Goal: Information Seeking & Learning: Check status

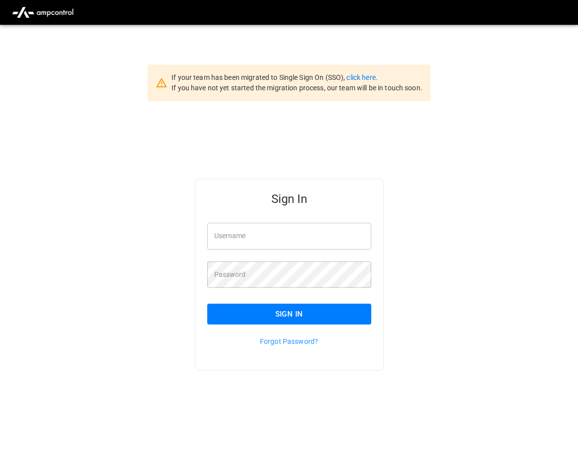
type input "**********"
click at [282, 313] on button "Sign In" at bounding box center [289, 314] width 164 height 21
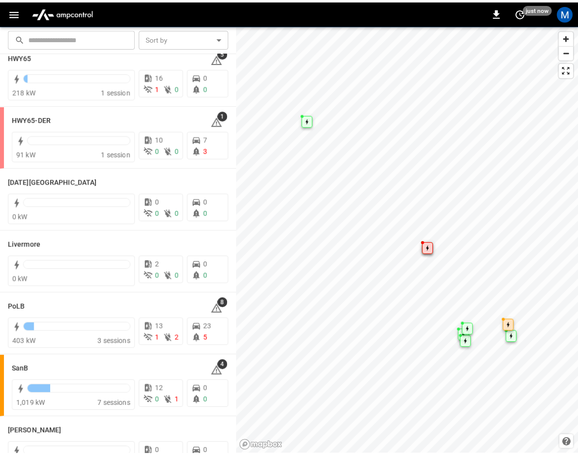
scroll to position [190, 0]
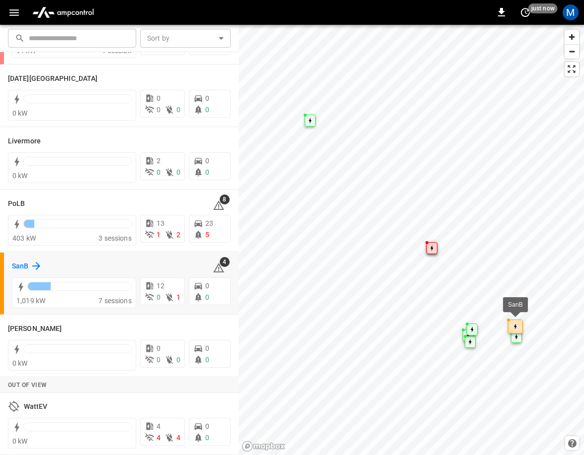
click at [33, 264] on icon at bounding box center [36, 266] width 12 height 12
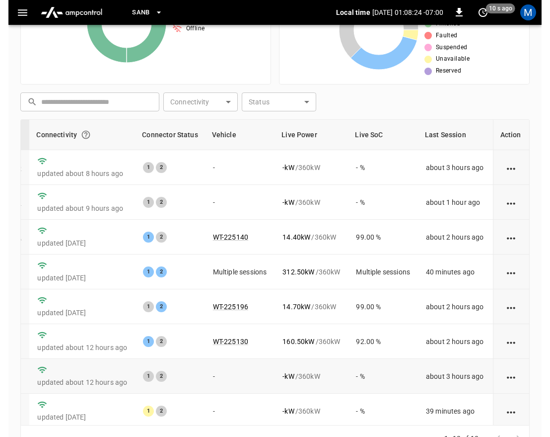
scroll to position [182, 0]
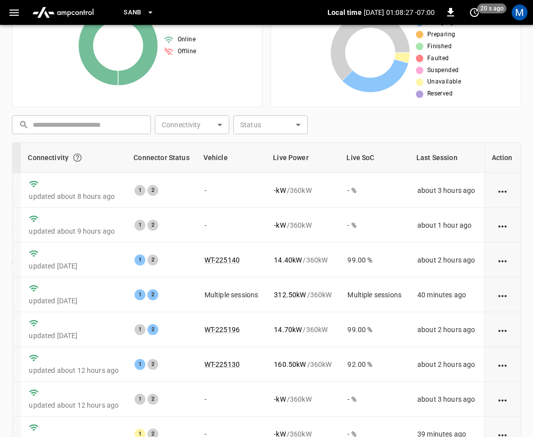
drag, startPoint x: 483, startPoint y: 114, endPoint x: 518, endPoint y: 110, distance: 35.4
click at [518, 110] on div "Unresolved Alerts 1 Very High High Medium Low Very Low Live Power 1129.80 kW Ma…" at bounding box center [267, 161] width 510 height 628
drag, startPoint x: 519, startPoint y: 98, endPoint x: 543, endPoint y: 95, distance: 24.6
click at [533, 95] on html "SanB Local time [DATE] 01:08:28 -07:00 0 20 s ago M Unresolved Alerts 1 Very Hi…" at bounding box center [266, 152] width 533 height 668
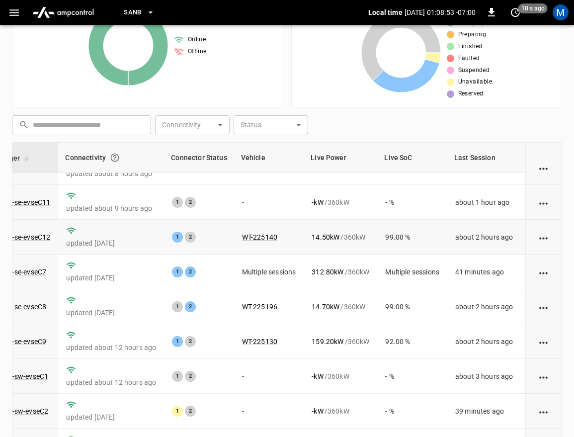
scroll to position [6, 108]
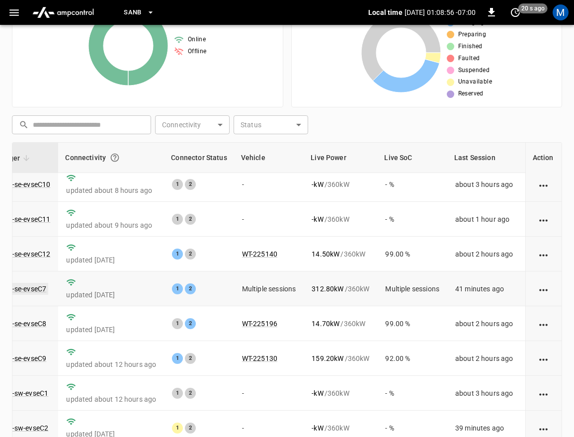
click at [28, 291] on link "ca-sb-se-evseC7" at bounding box center [20, 289] width 55 height 12
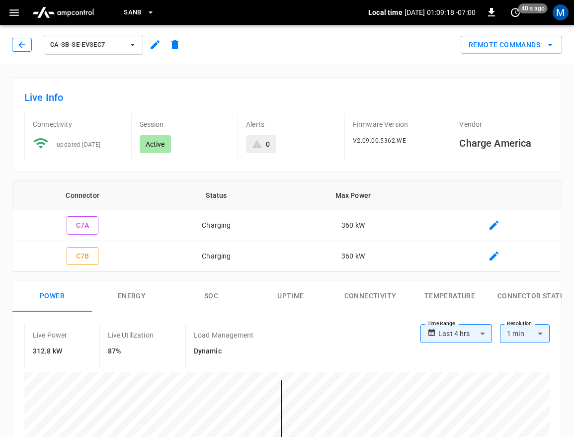
click at [24, 45] on icon "button" at bounding box center [21, 44] width 6 height 6
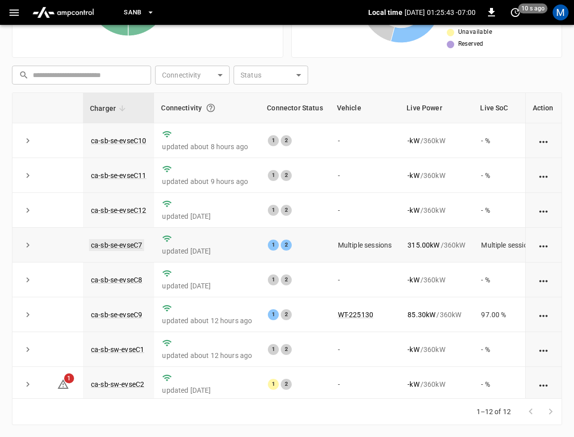
click at [137, 243] on link "ca-sb-se-evseC7" at bounding box center [116, 245] width 55 height 12
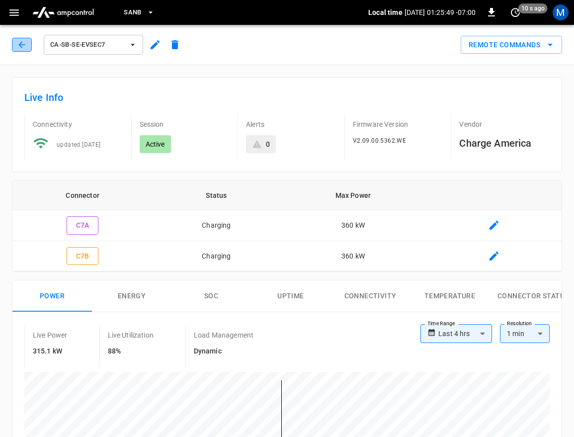
click at [19, 44] on icon "button" at bounding box center [22, 45] width 10 height 10
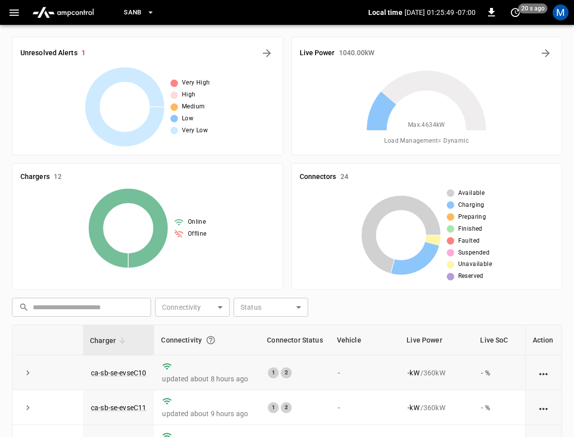
scroll to position [232, 0]
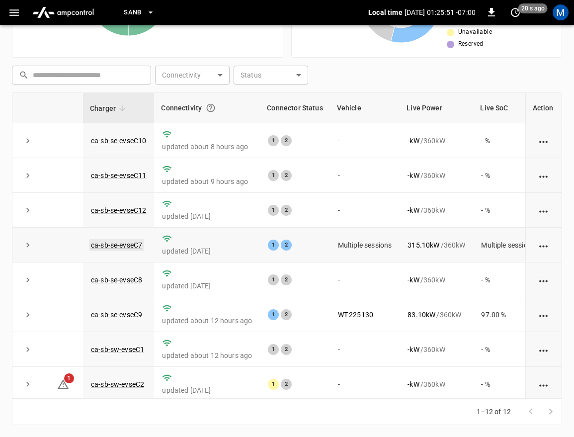
click at [123, 247] on link "ca-sb-se-evseC7" at bounding box center [116, 245] width 55 height 12
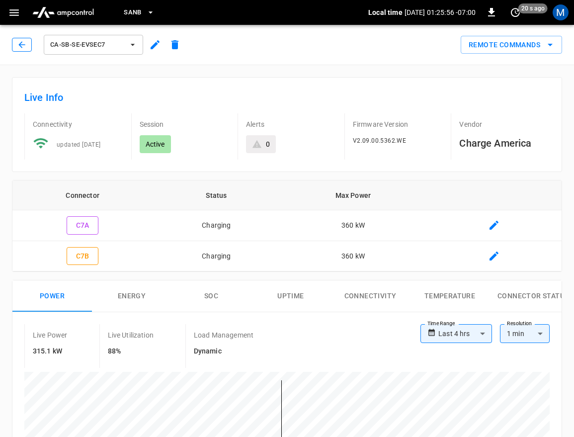
click at [27, 50] on button "button" at bounding box center [22, 45] width 20 height 14
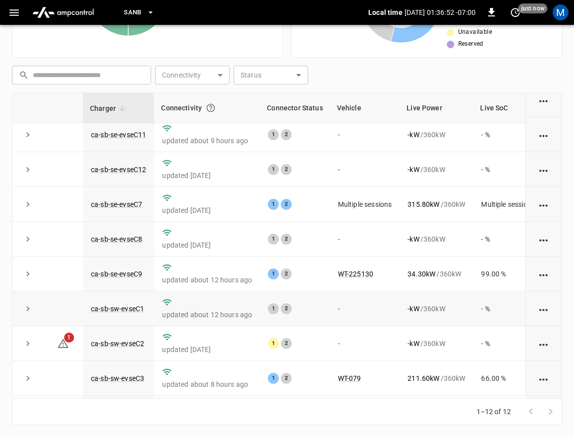
scroll to position [6, 0]
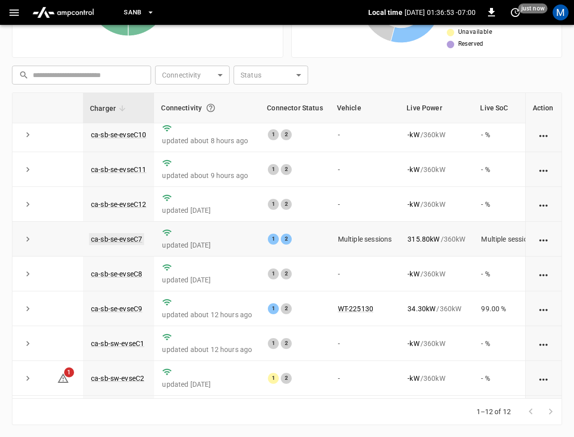
click at [119, 237] on link "ca-sb-se-evseC7" at bounding box center [116, 239] width 55 height 12
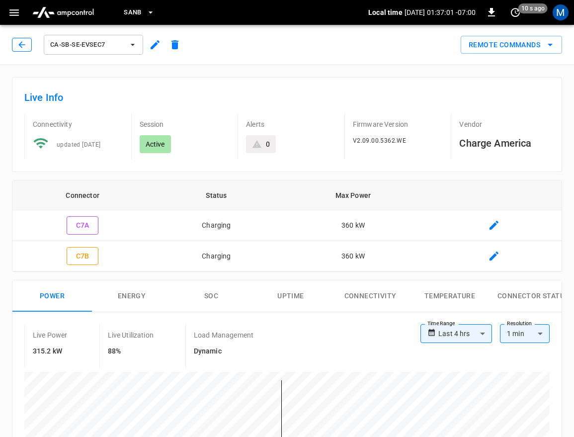
click at [15, 42] on button "button" at bounding box center [22, 45] width 20 height 14
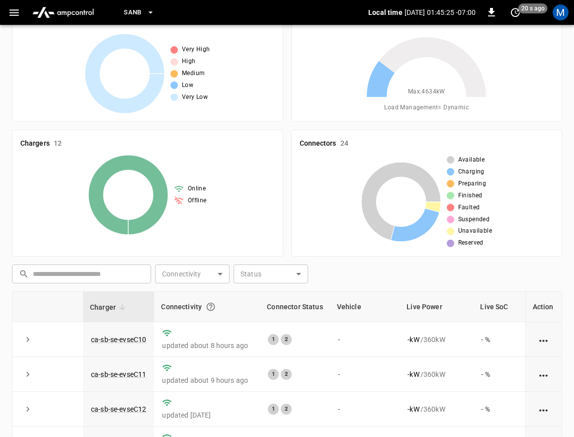
scroll to position [232, 0]
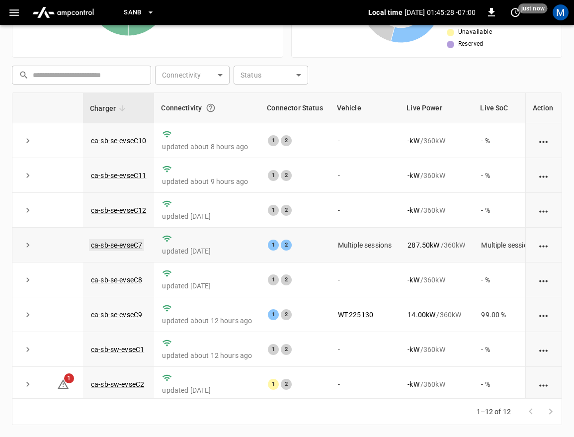
click at [106, 247] on link "ca-sb-se-evseC7" at bounding box center [116, 245] width 55 height 12
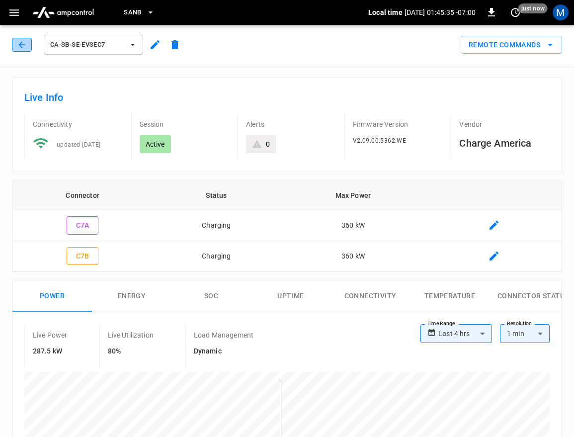
click at [22, 45] on icon "button" at bounding box center [22, 45] width 10 height 10
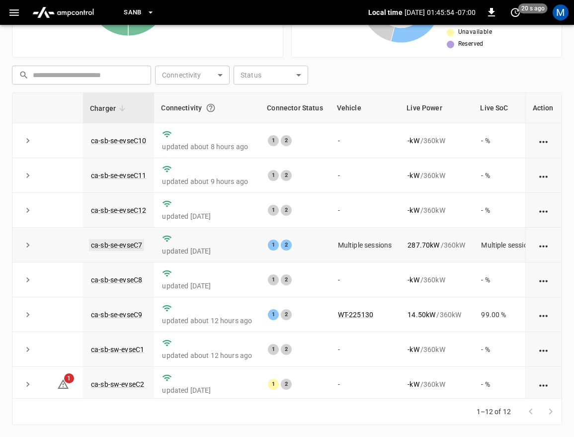
click at [121, 248] on link "ca-sb-se-evseC7" at bounding box center [116, 245] width 55 height 12
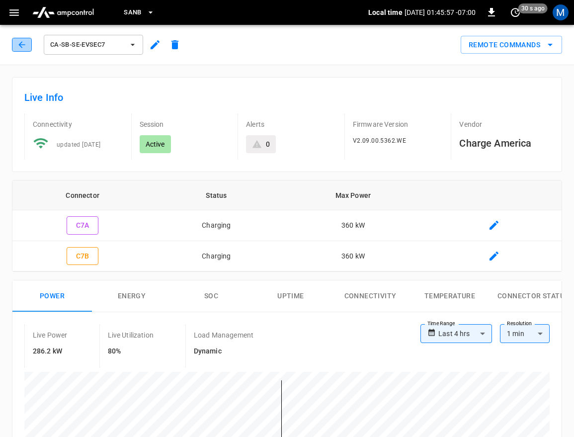
click at [17, 47] on icon "button" at bounding box center [22, 45] width 10 height 10
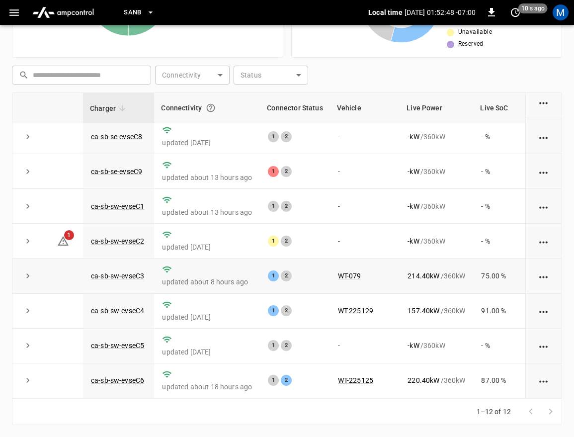
scroll to position [155, 0]
click at [131, 165] on link "ca-sb-se-evseC9" at bounding box center [116, 171] width 55 height 12
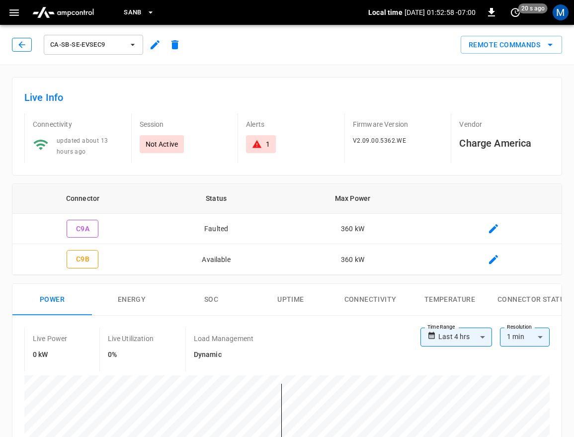
click at [17, 42] on icon "button" at bounding box center [22, 45] width 10 height 10
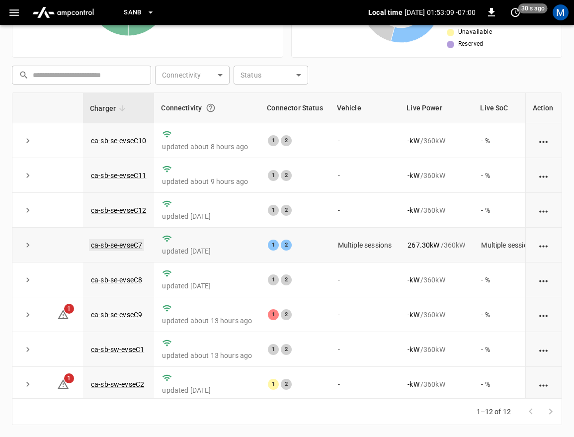
click at [113, 249] on link "ca-sb-se-evseC7" at bounding box center [116, 245] width 55 height 12
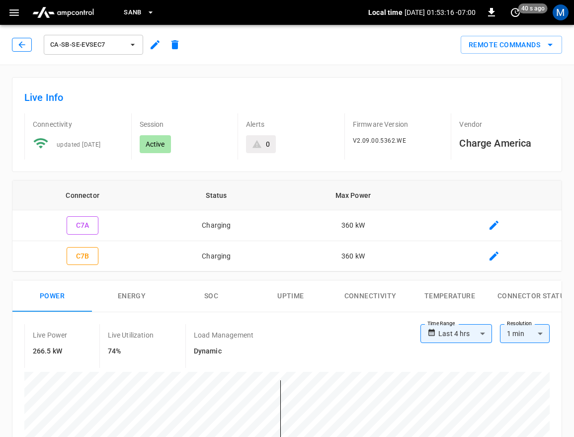
click at [17, 45] on icon "button" at bounding box center [22, 45] width 10 height 10
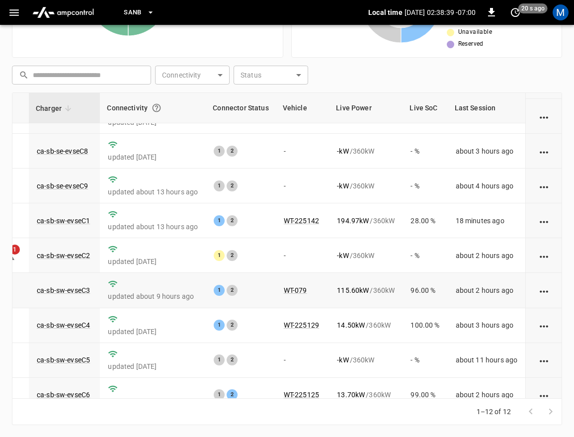
scroll to position [155, 60]
